Goal: Check status: Check status

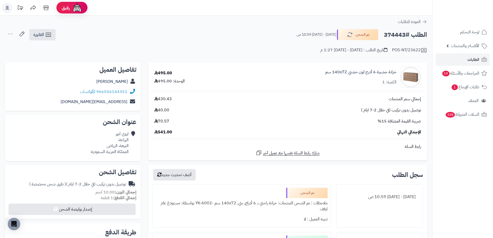
click at [392, 35] on h2 "الطلب #374443" at bounding box center [405, 35] width 43 height 11
copy h2 "374443"
